Goal: Use online tool/utility: Use online tool/utility

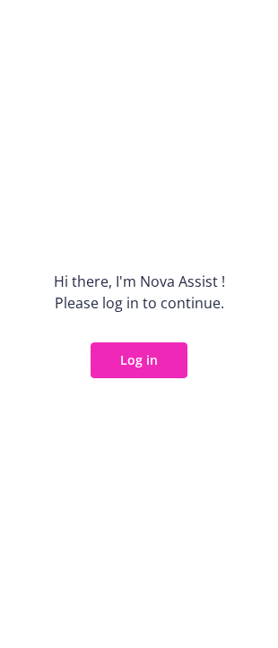
click at [142, 357] on button "Log in" at bounding box center [138, 360] width 97 height 36
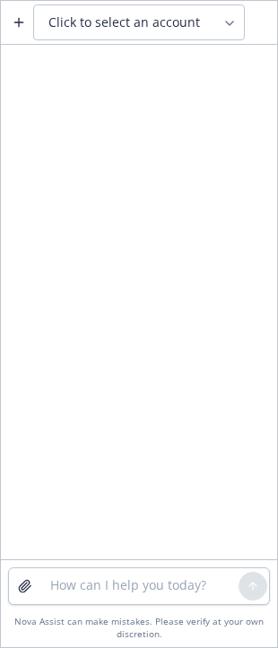
click at [99, 16] on span "Click to select an account" at bounding box center [123, 22] width 151 height 18
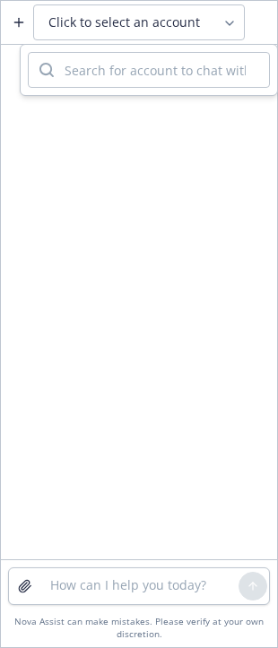
click at [99, 21] on span "Click to select an account" at bounding box center [123, 22] width 151 height 18
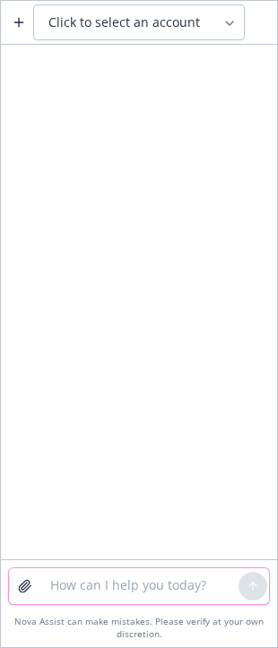
click at [66, 590] on textarea at bounding box center [138, 586] width 199 height 36
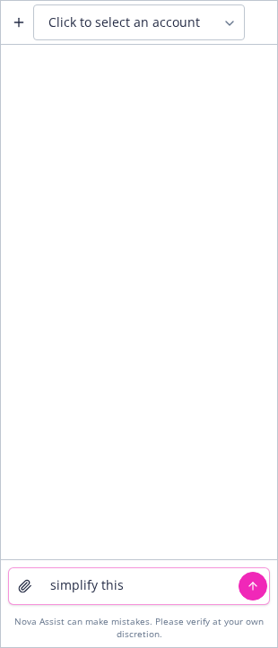
paste textarea
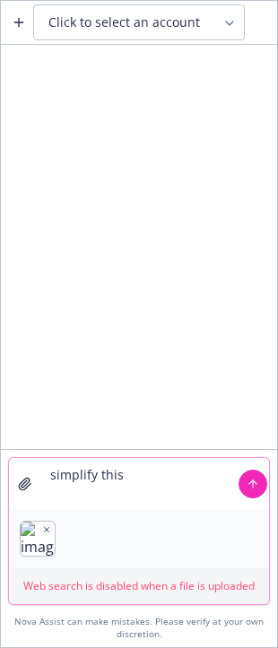
type textarea "simplify this"
click at [253, 485] on icon "submit" at bounding box center [253, 483] width 0 height 7
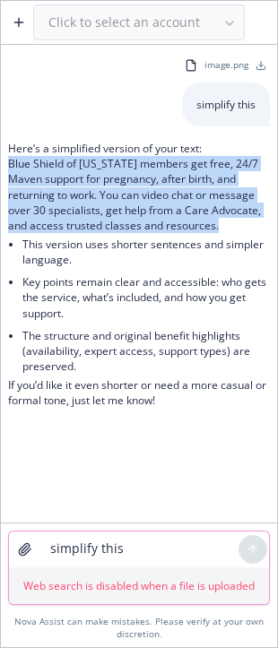
drag, startPoint x: 223, startPoint y: 226, endPoint x: -4, endPoint y: 160, distance: 236.7
click at [0, 160] on html "Click to select an account image.png simplify this Here’s a simplified version …" at bounding box center [139, 324] width 278 height 648
copy p "Blue Shield of California members get free, 24/7 Maven support for pregnancy, a…"
click at [110, 551] on textarea "simplify this" at bounding box center [138, 549] width 199 height 36
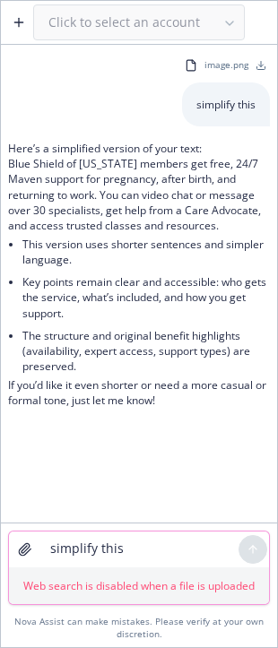
click at [21, 549] on icon "button" at bounding box center [25, 550] width 12 height 12
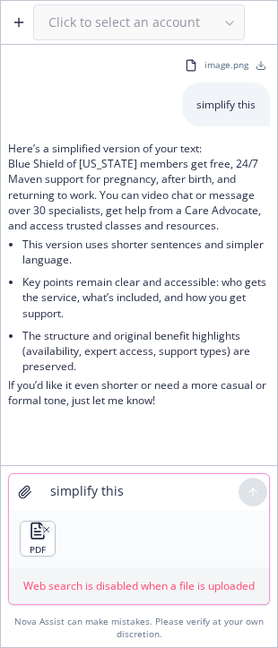
click at [90, 490] on textarea "simplify this" at bounding box center [138, 492] width 199 height 36
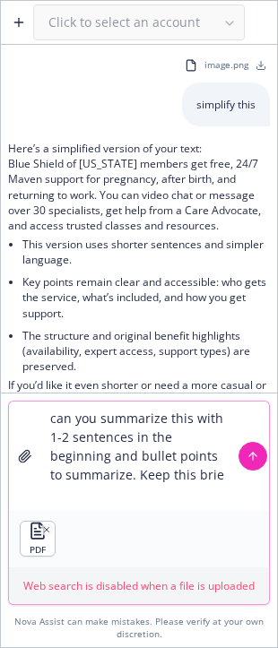
type textarea "can you summarize this with 1-2 sentences in the beginning and bullet points to…"
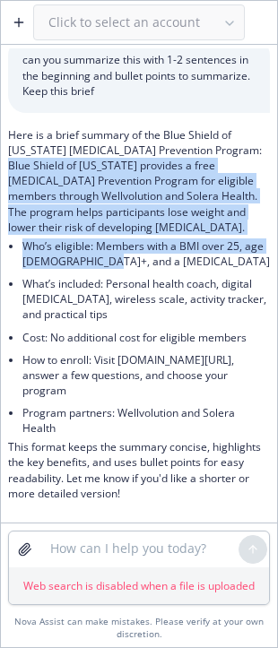
scroll to position [426, 0]
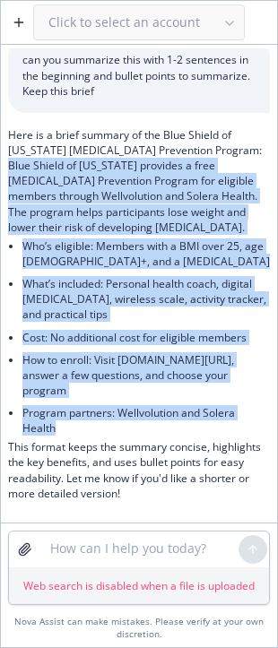
drag, startPoint x: 11, startPoint y: 167, endPoint x: 172, endPoint y: 431, distance: 309.6
click at [172, 431] on div "Here is a brief summary of the Blue Shield of California Diabetes Prevention Pr…" at bounding box center [139, 314] width 262 height 374
copy div "Blue Shield of California provides a free Diabetes Prevention Program for eligi…"
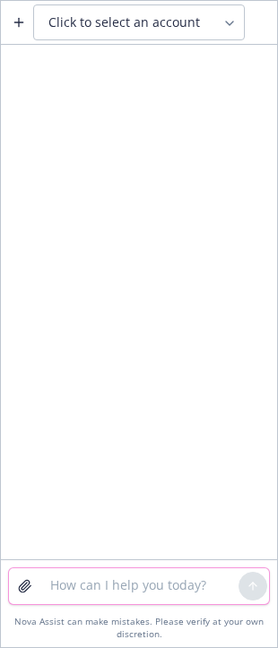
click at [30, 581] on icon "button" at bounding box center [25, 586] width 12 height 12
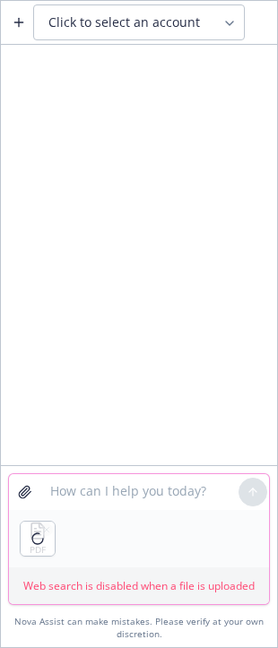
click at [78, 487] on textarea at bounding box center [138, 492] width 199 height 36
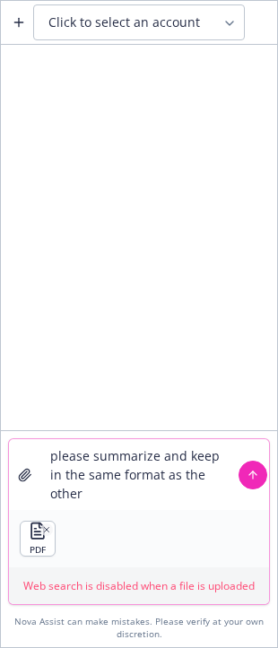
type textarea "please summarize and keep in the same format as the others"
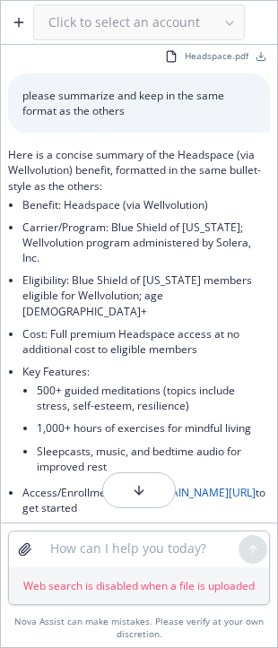
scroll to position [8, 0]
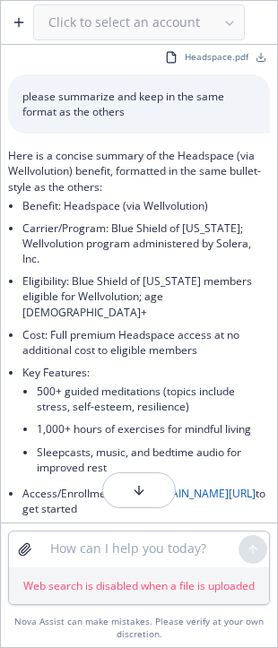
drag, startPoint x: 52, startPoint y: 209, endPoint x: 47, endPoint y: 195, distance: 14.5
click at [52, 208] on li "Benefit: Headspace (via Wellvolution)" at bounding box center [145, 205] width 247 height 22
click at [66, 548] on textarea at bounding box center [138, 549] width 199 height 36
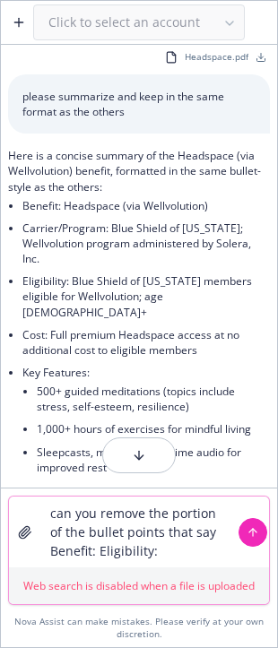
click at [99, 555] on textarea "can you remove the portion of the bullet points that say Benefit: Eligibility:" at bounding box center [138, 531] width 199 height 71
click at [170, 550] on textarea "can you remove the portion of the bullet points that say Benefit: ,Eligibility:" at bounding box center [138, 531] width 199 height 71
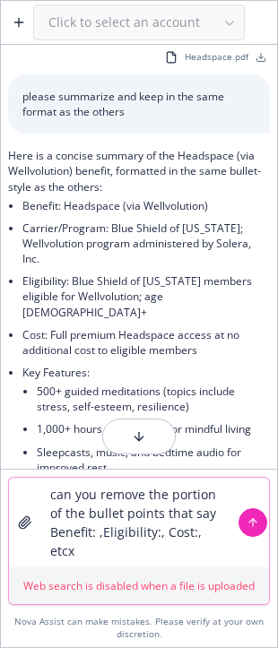
type textarea "can you remove the portion of the bullet points that say Benefit: ,Eligibility:…"
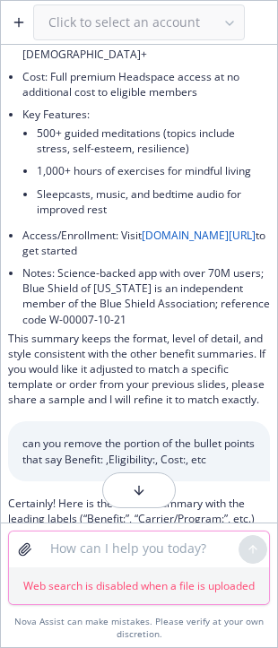
scroll to position [448, 0]
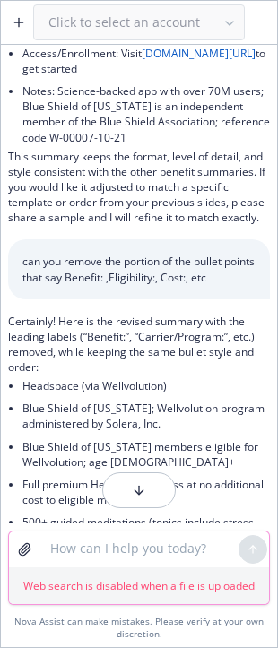
click at [42, 539] on textarea at bounding box center [138, 549] width 199 height 36
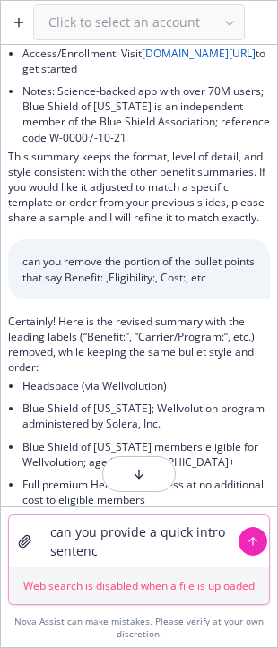
type textarea "can you provide a quick intro sentence"
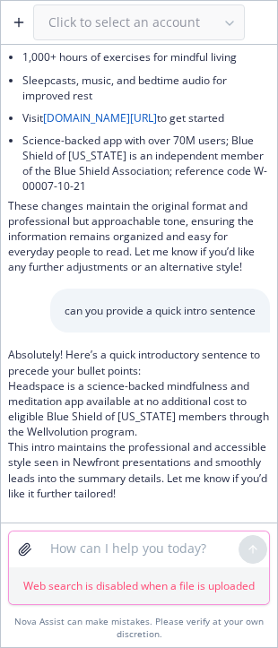
scroll to position [995, 0]
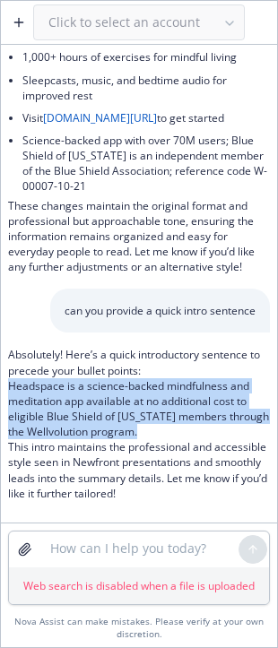
drag, startPoint x: 190, startPoint y: 434, endPoint x: 5, endPoint y: 390, distance: 189.7
copy p "Headspace is a science-backed mindfulness and meditation app available at no ad…"
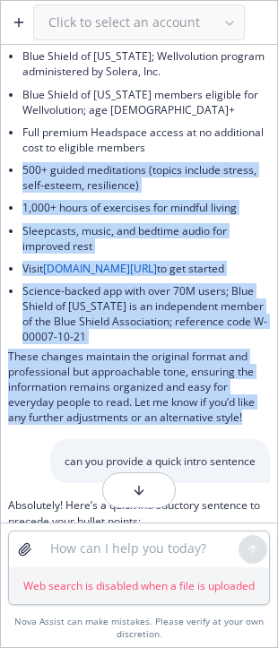
scroll to position [817, 0]
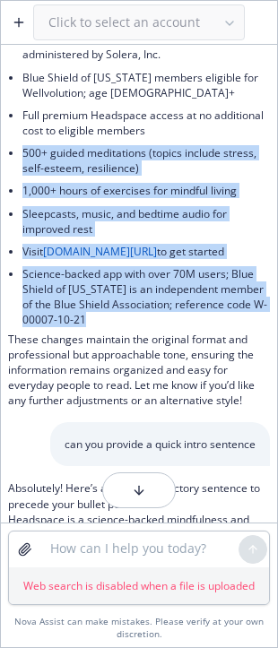
drag, startPoint x: 22, startPoint y: 344, endPoint x: 109, endPoint y: 344, distance: 86.9
click at [109, 331] on ul "Headspace (via Wellvolution) Blue Shield of [US_STATE]; Wellvolution program ad…" at bounding box center [145, 167] width 247 height 325
copy ul "500+ guided meditations (topics include stress, self-esteem, resilience) 1,000+…"
click at [31, 544] on icon "button" at bounding box center [25, 549] width 14 height 14
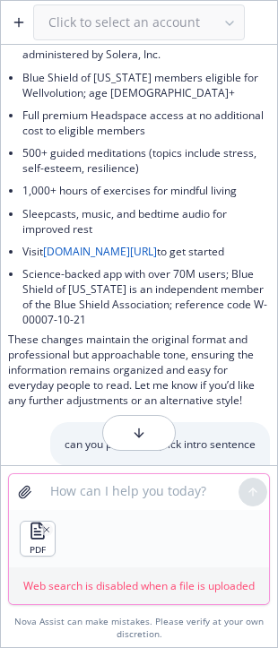
click at [53, 498] on textarea at bounding box center [138, 492] width 199 height 36
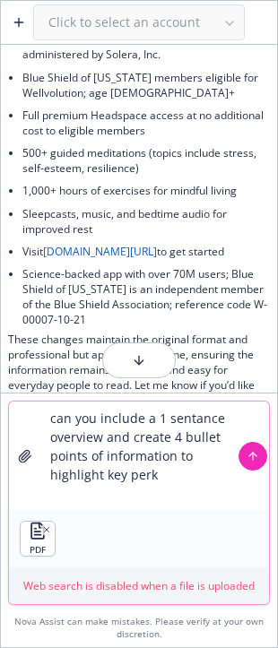
type textarea "can you include a 1 sentance overview and create 4 bullet points of information…"
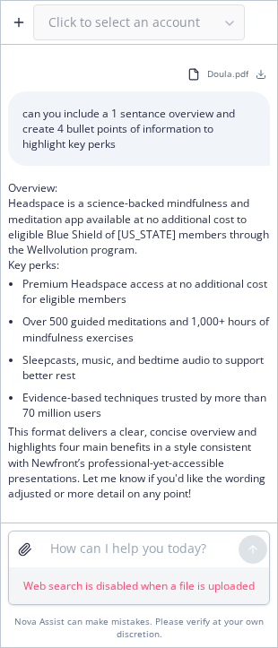
scroll to position [1447, 0]
click at [84, 548] on textarea at bounding box center [138, 549] width 199 height 36
paste textarea "Lor ips dolorsit am co adip elit sedd eius t inci utl? Et’do magn al enim admin…"
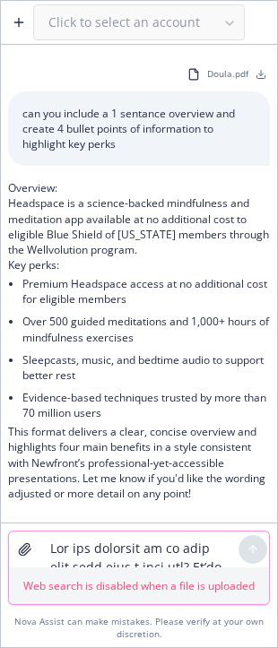
scroll to position [900, 0]
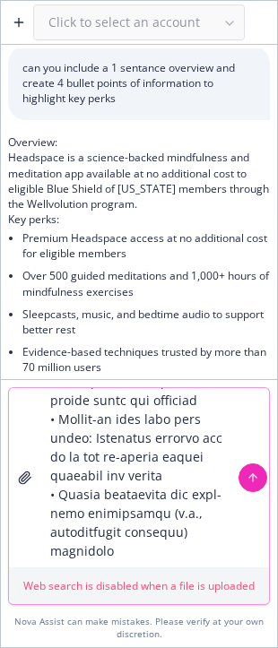
click at [146, 557] on textarea at bounding box center [138, 477] width 199 height 179
paste textarea "First year [MEDICAL_DATA] • Unlimited virtual, non-clinical wellness care • Vir…"
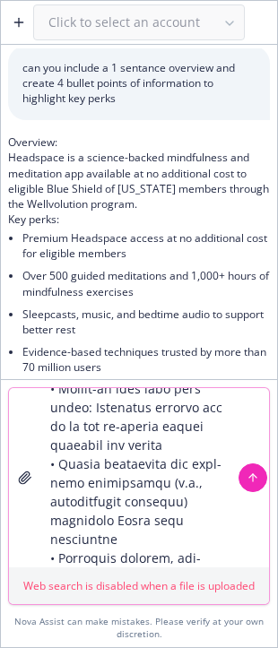
scroll to position [1164, 0]
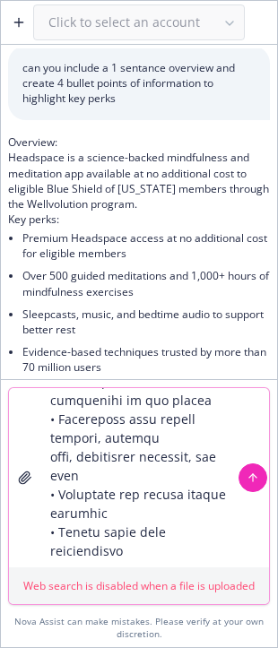
click at [188, 554] on textarea at bounding box center [138, 477] width 199 height 179
paste textarea "What is a doula? A doula is your advocate during pregnancy, labor, and [MEDICAL…"
type textarea "Lor ips dolorsit am co adip elit sedd eius t inci utl? Et’do magn al enim admin…"
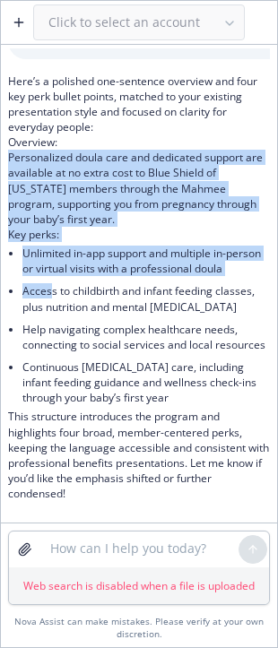
scroll to position [2714, 0]
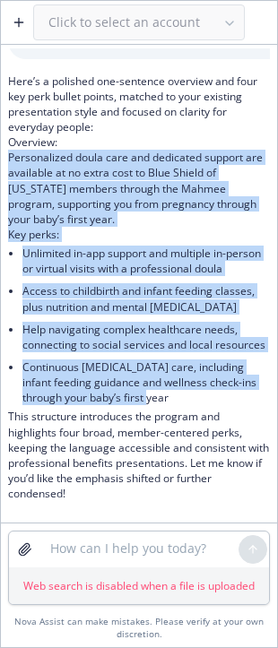
drag, startPoint x: 9, startPoint y: 218, endPoint x: 190, endPoint y: 402, distance: 258.5
click at [190, 402] on div "Here’s a polished one-sentence overview and four key perk bullet points, matche…" at bounding box center [139, 287] width 262 height 428
copy div "Personalized doula care and dedicated support are available at no extra cost to…"
